Goal: Task Accomplishment & Management: Manage account settings

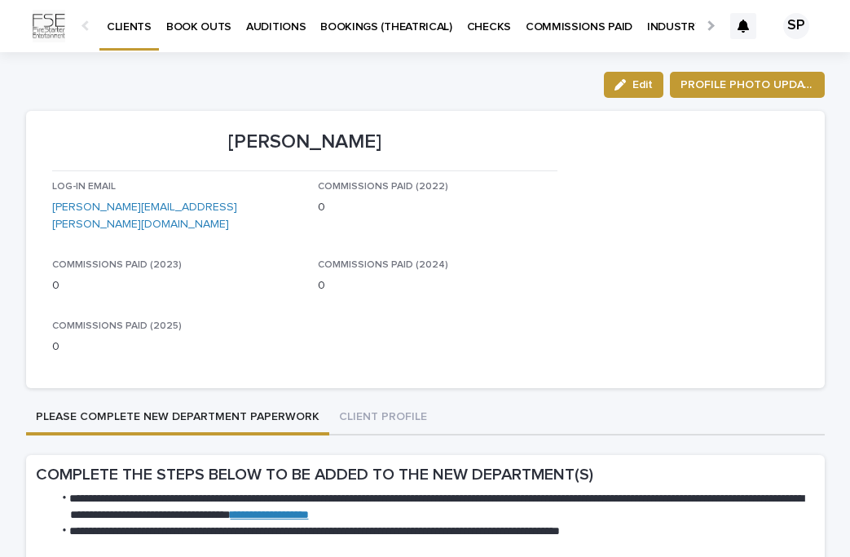
click at [659, 21] on p "INDUSTRY CONNECTIONS" at bounding box center [716, 17] width 139 height 34
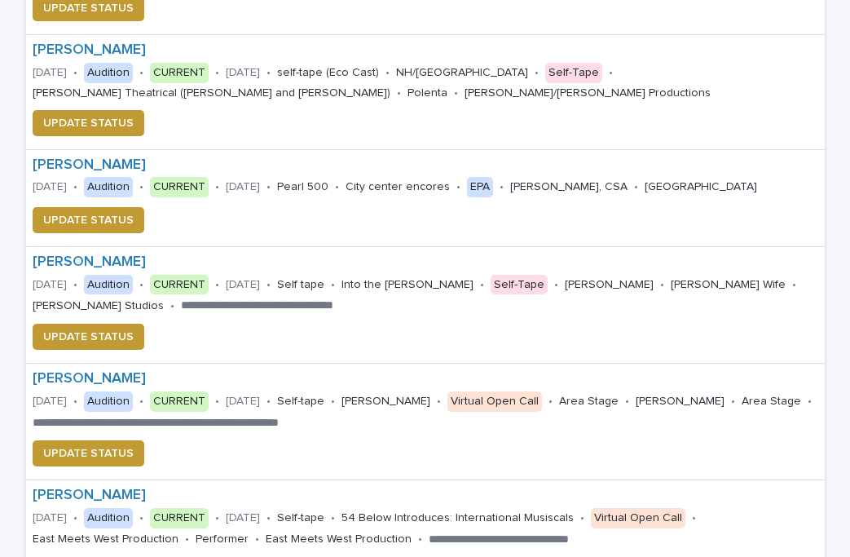
scroll to position [690, 0]
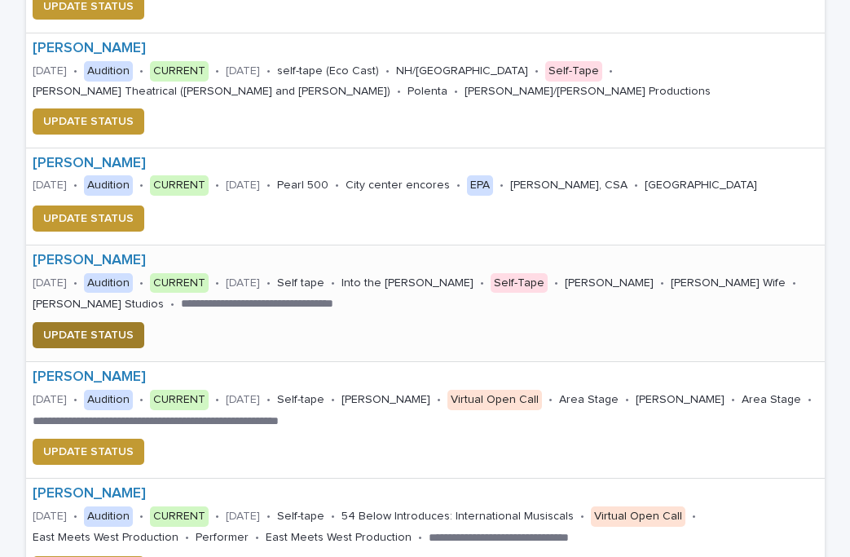
click at [93, 339] on span "UPDATE STATUS" at bounding box center [88, 335] width 90 height 16
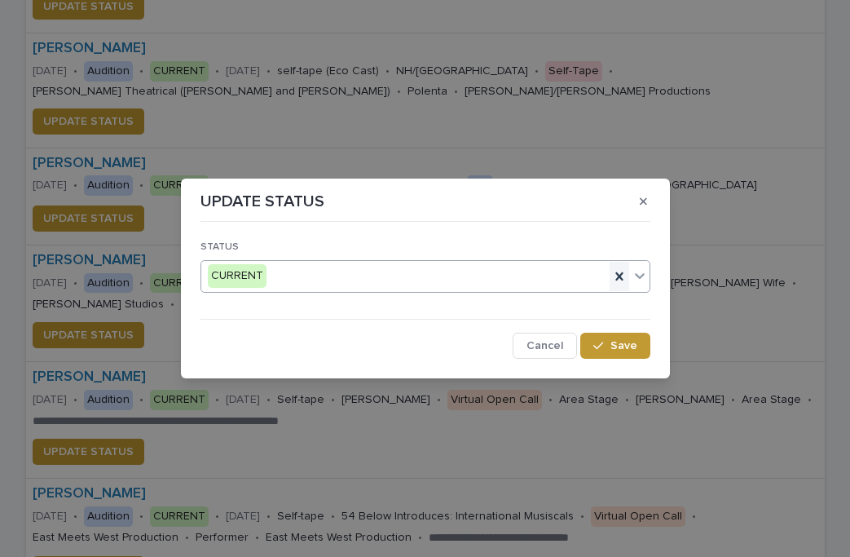
click at [619, 284] on div at bounding box center [620, 276] width 20 height 29
click at [649, 278] on div "Select..." at bounding box center [426, 276] width 450 height 33
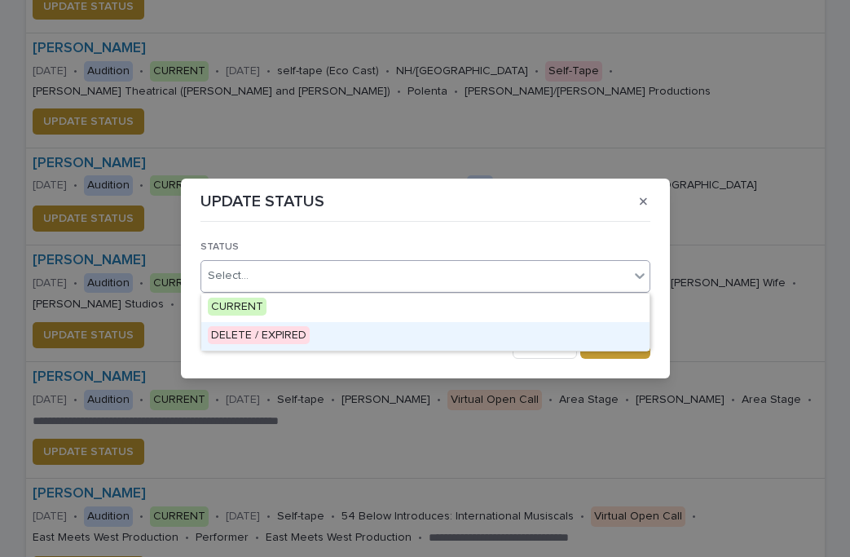
drag, startPoint x: 588, startPoint y: 320, endPoint x: 557, endPoint y: 336, distance: 34.6
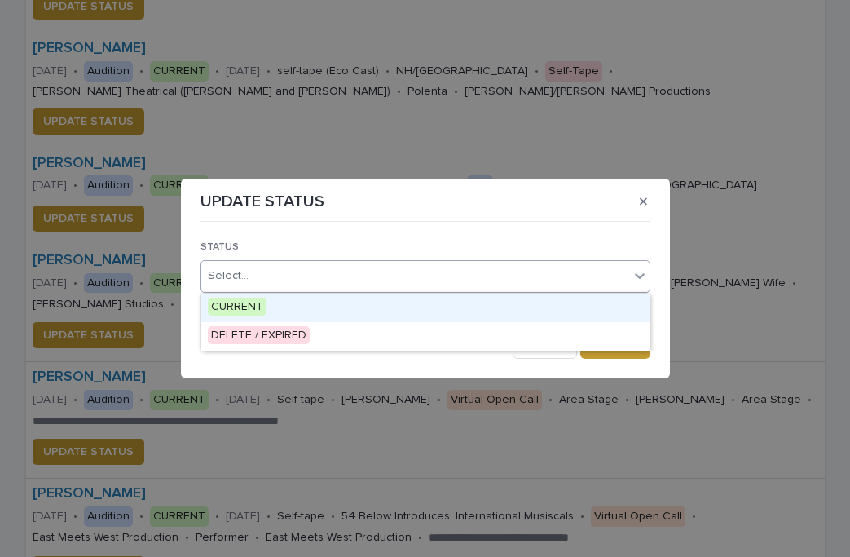
click at [539, 206] on div "UPDATE STATUS" at bounding box center [426, 201] width 450 height 26
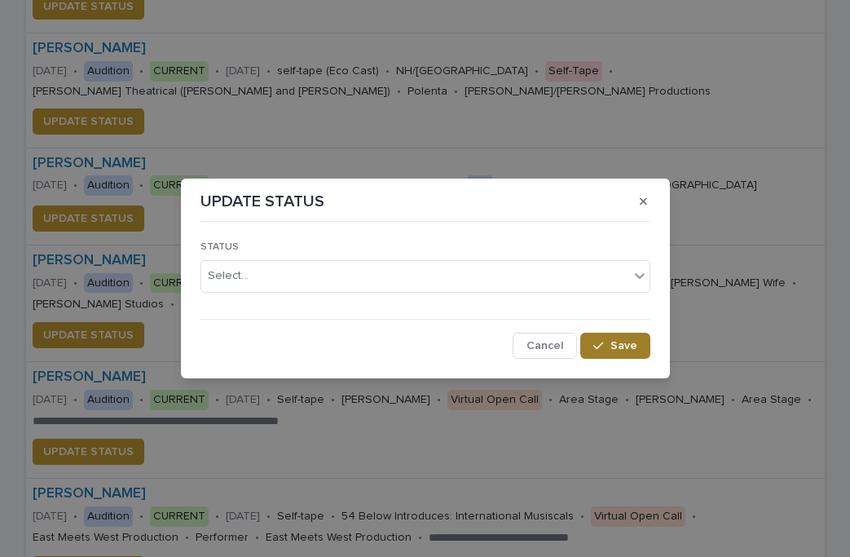
click at [615, 351] on button "Save" at bounding box center [614, 346] width 69 height 26
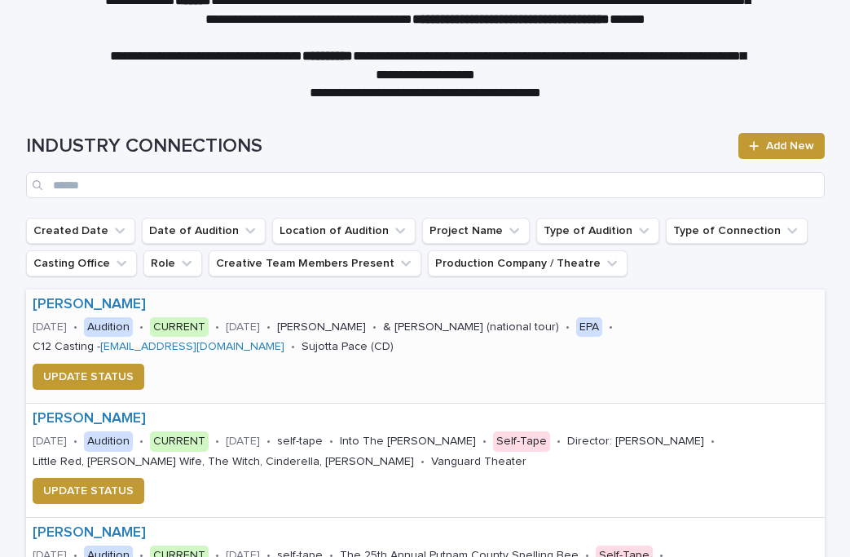
scroll to position [75, 0]
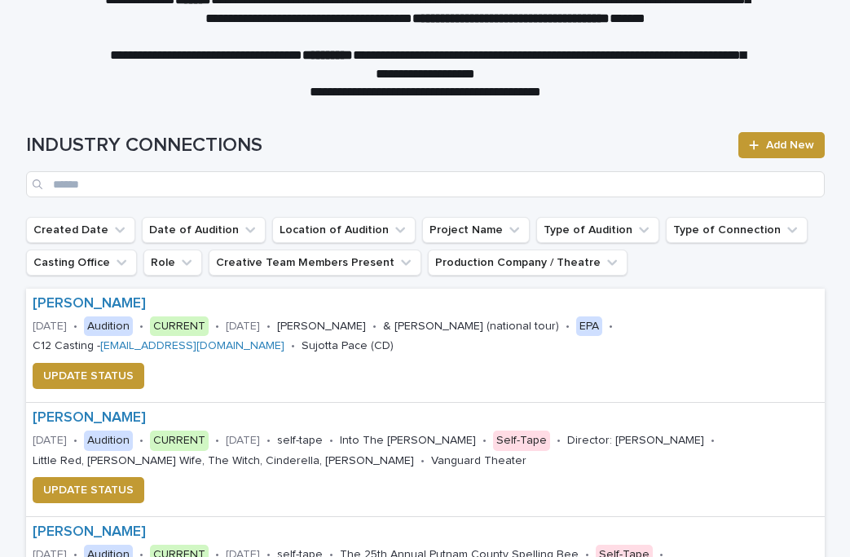
click at [348, 45] on p at bounding box center [425, 37] width 652 height 19
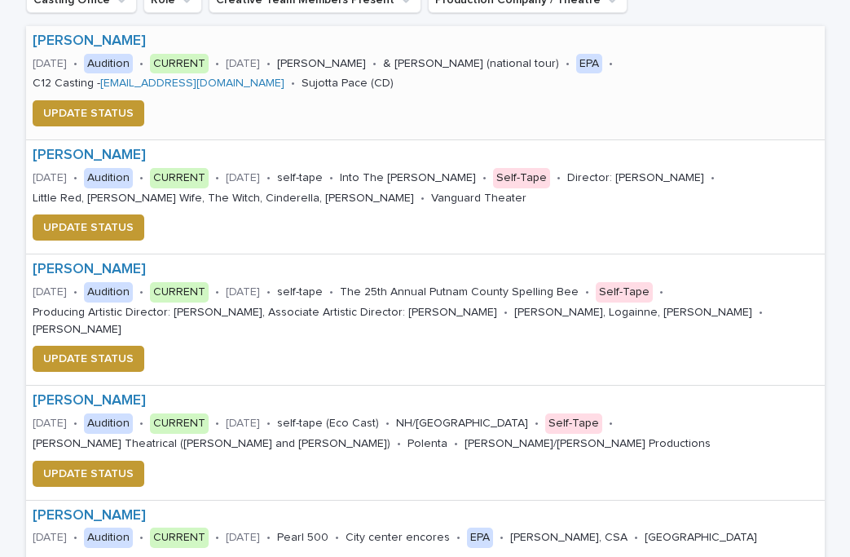
scroll to position [0, 0]
